Goal: Navigation & Orientation: Find specific page/section

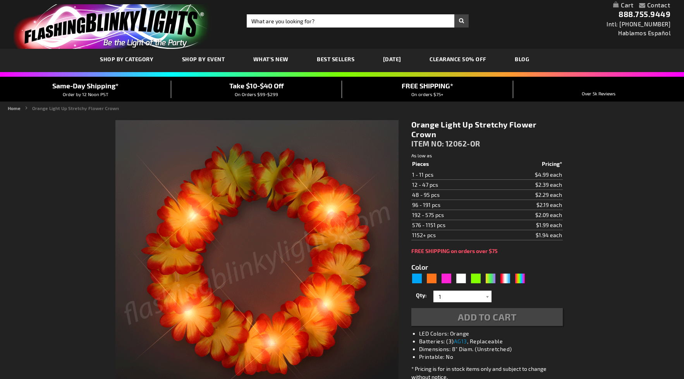
type input "5637"
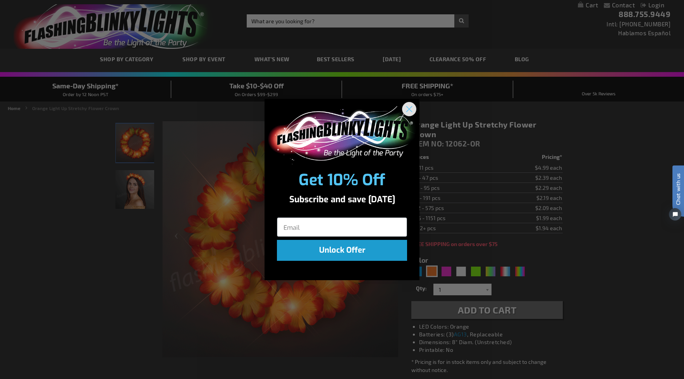
click at [412, 110] on circle "Close dialog" at bounding box center [409, 108] width 13 height 13
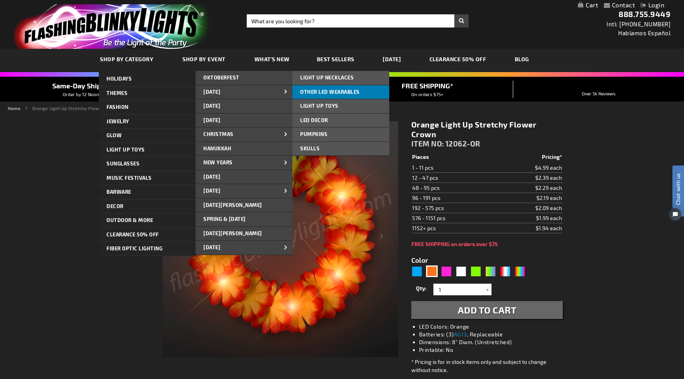
click at [323, 93] on span "OTHER LED WEARABLES" at bounding box center [330, 92] width 60 height 6
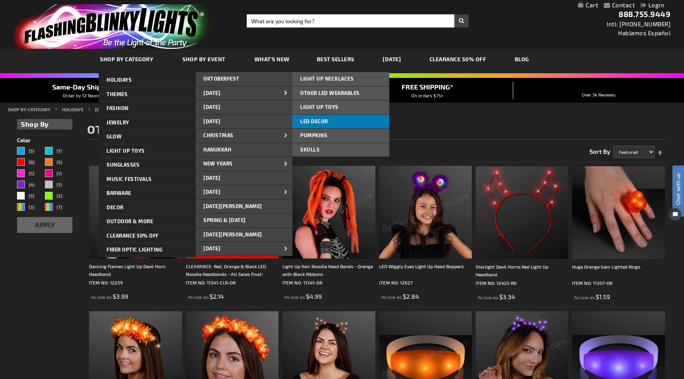
click at [316, 122] on span "LED DECOR" at bounding box center [314, 121] width 28 height 6
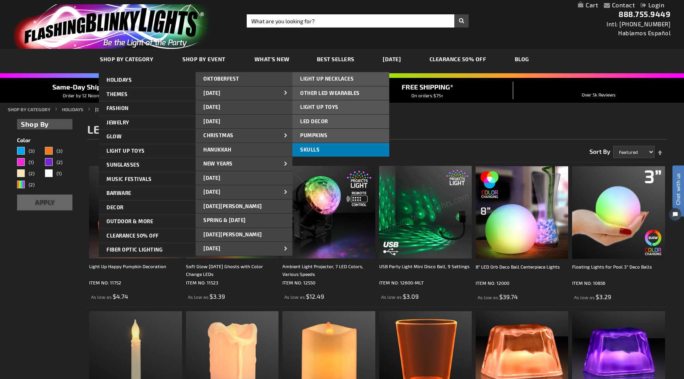
click at [313, 149] on span "SKULLS" at bounding box center [309, 149] width 19 height 6
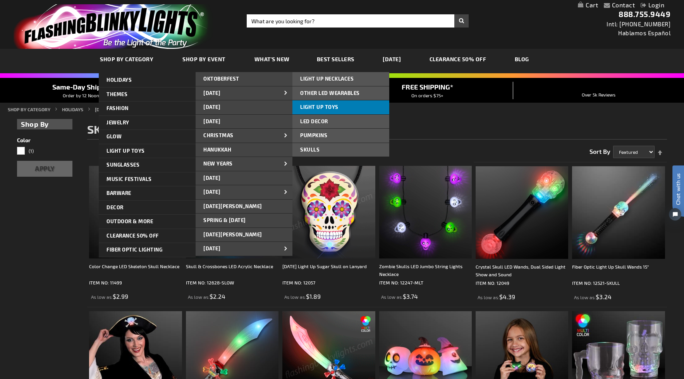
click at [319, 105] on span "LIGHT UP TOYS" at bounding box center [319, 107] width 38 height 6
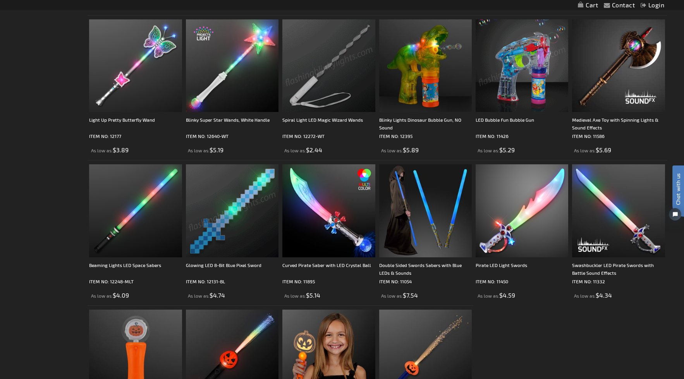
scroll to position [1279, 0]
